Goal: Browse casually

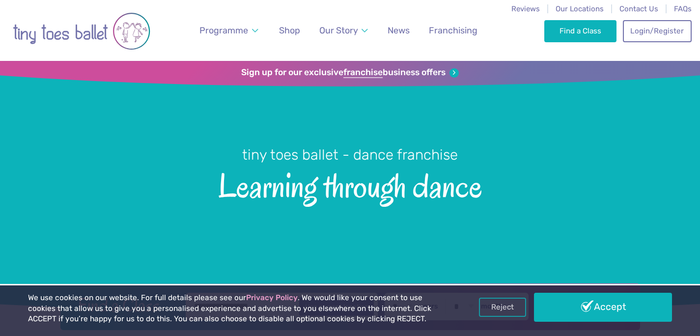
click at [379, 3] on li "News" at bounding box center [398, 30] width 38 height 61
